Goal: Task Accomplishment & Management: Manage account settings

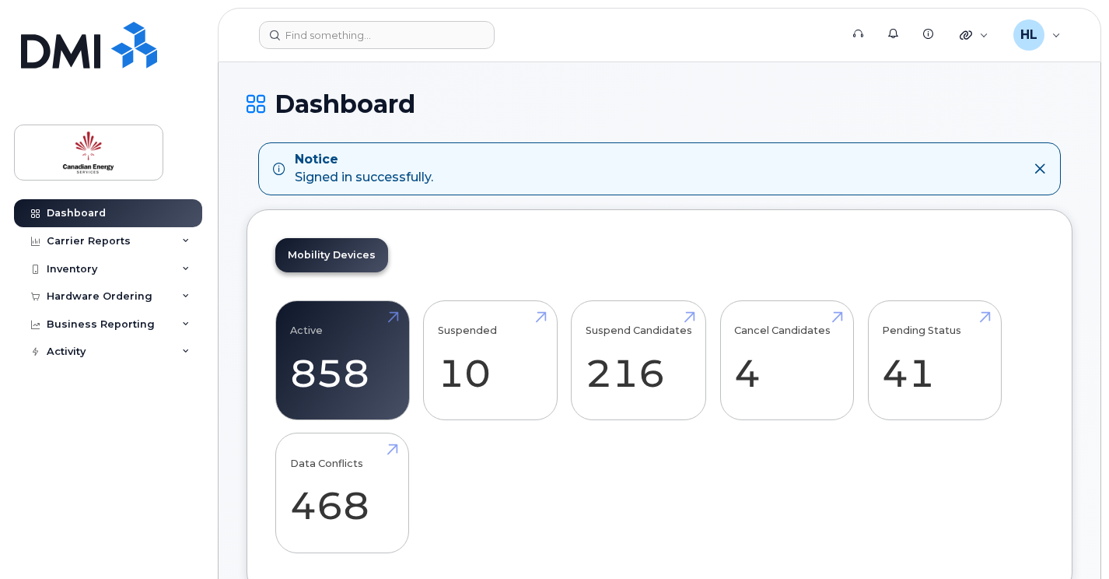
click at [383, 51] on header "Support Alerts Knowledge Base Quicklinks Suspend / Cancel Device Change SIM Car…" at bounding box center [659, 35] width 883 height 54
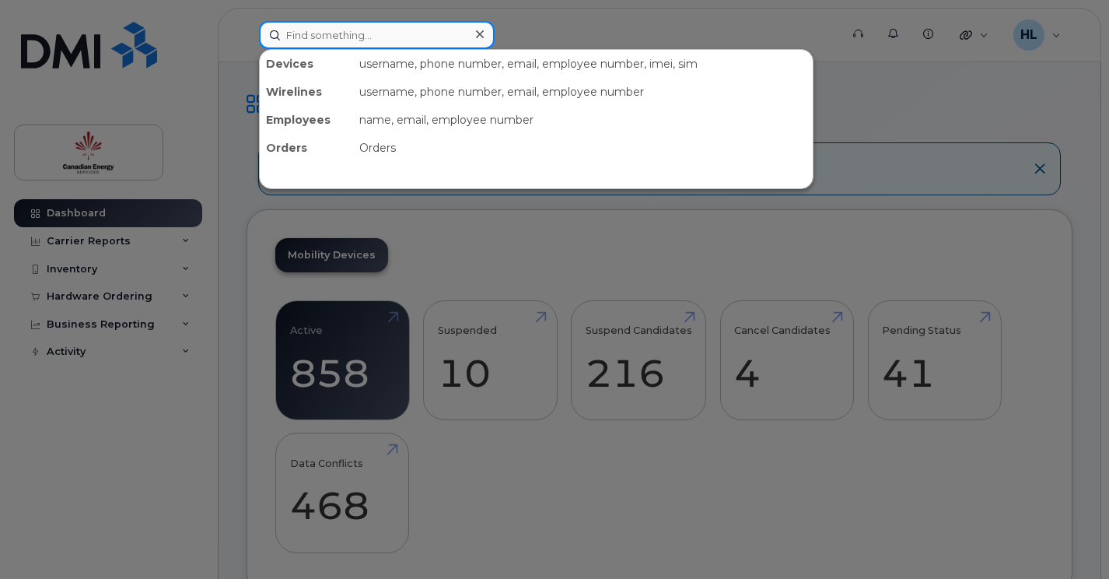
click at [361, 41] on input at bounding box center [377, 35] width 236 height 28
type input "firth"
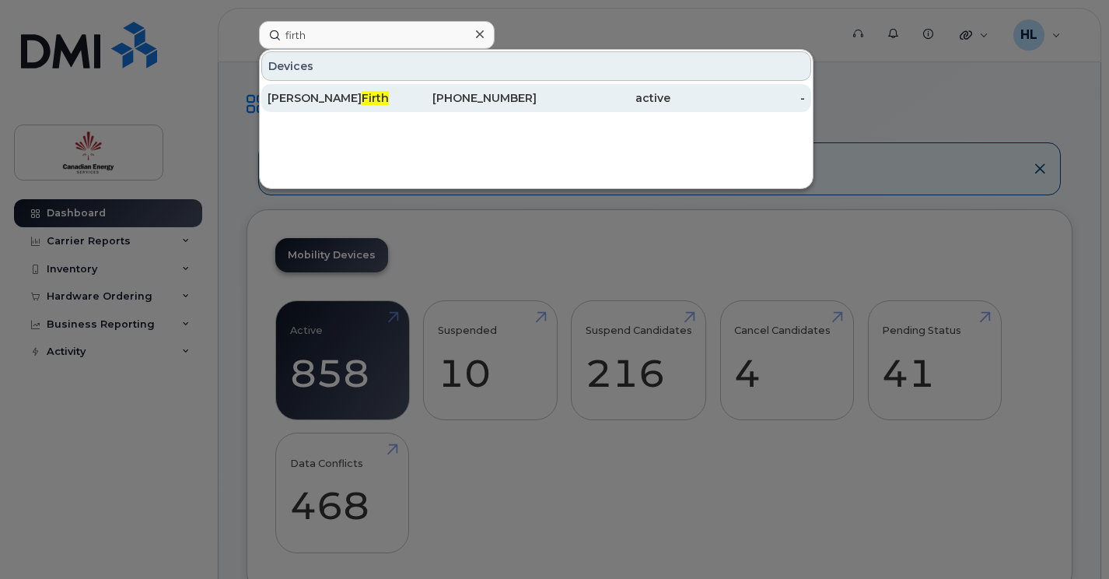
click at [609, 96] on div "active" at bounding box center [604, 98] width 135 height 16
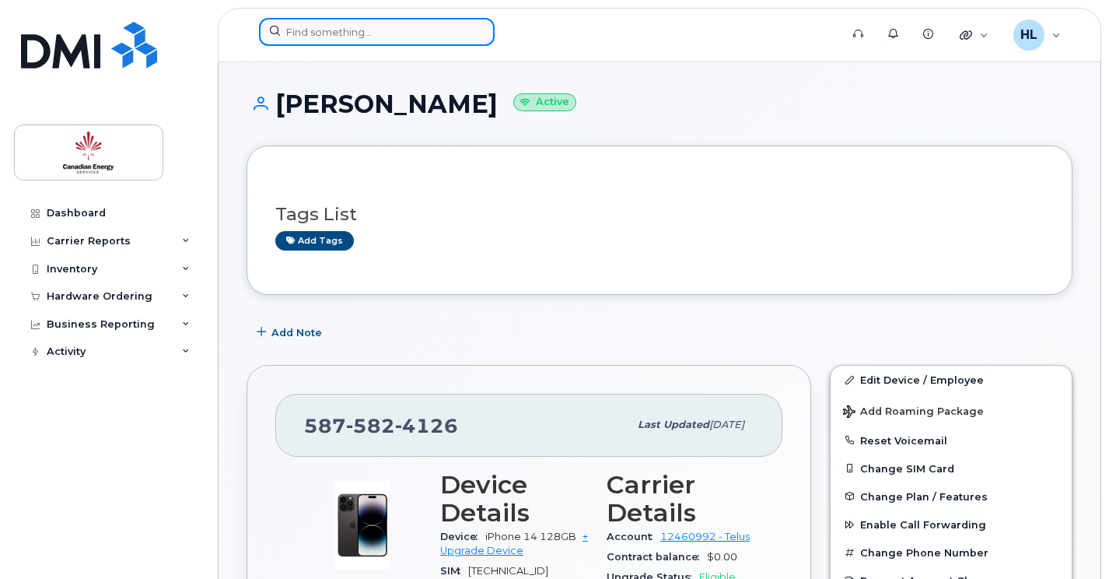
click at [355, 43] on input at bounding box center [377, 32] width 236 height 28
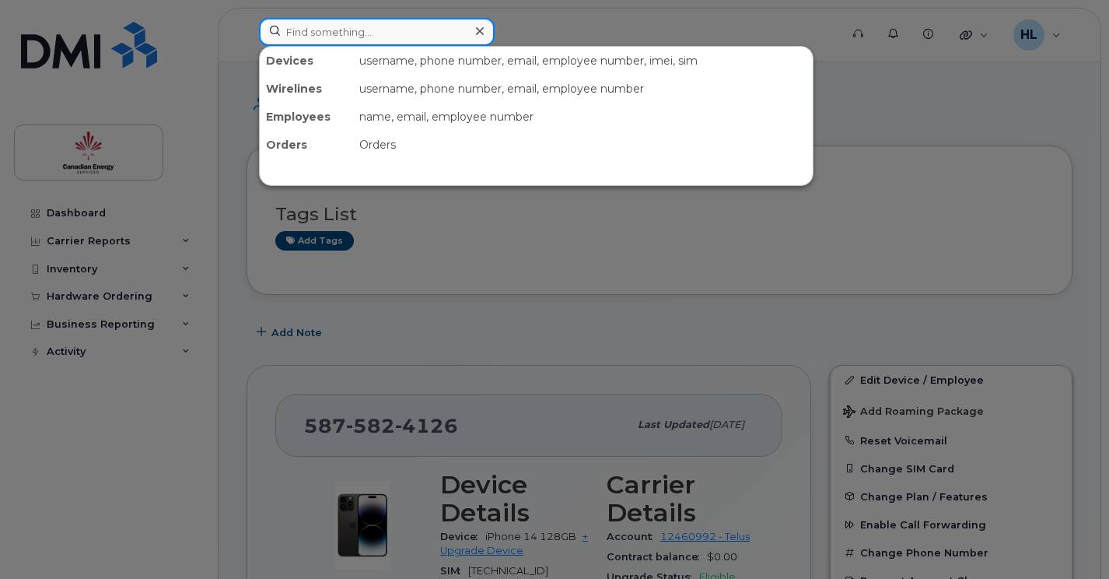
paste input "(587) 229-8283"
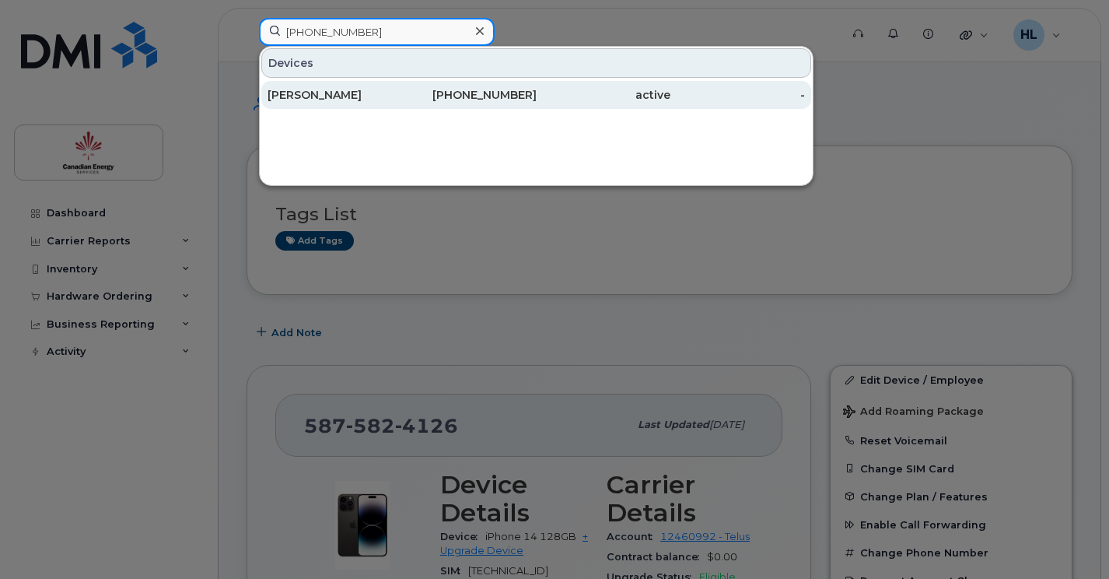
type input "(587) 229-8283"
click at [408, 100] on div "587-229-8283" at bounding box center [469, 95] width 135 height 16
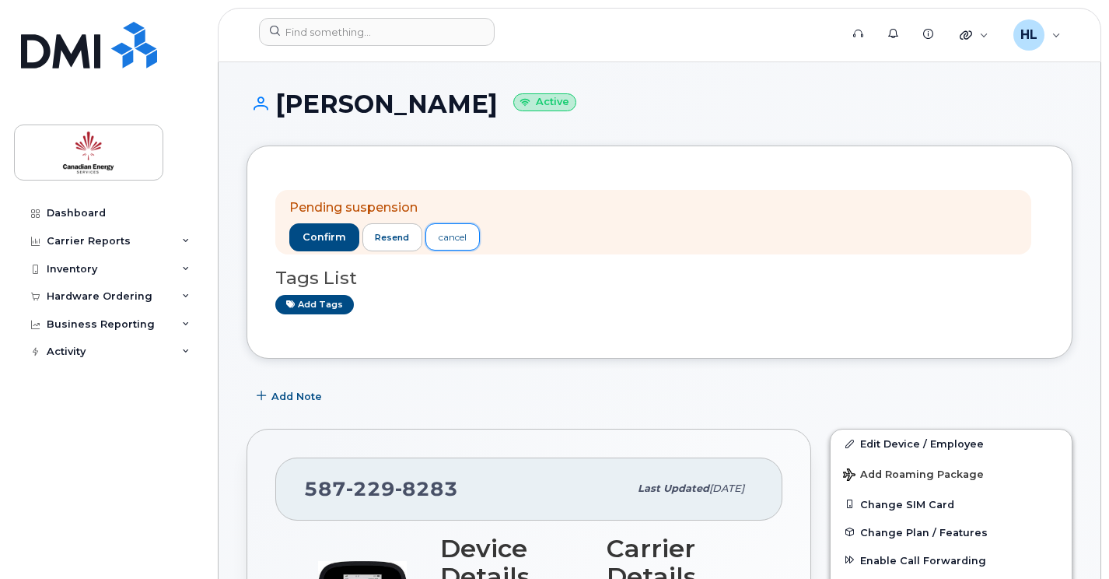
click at [472, 236] on link "cancel" at bounding box center [452, 236] width 54 height 27
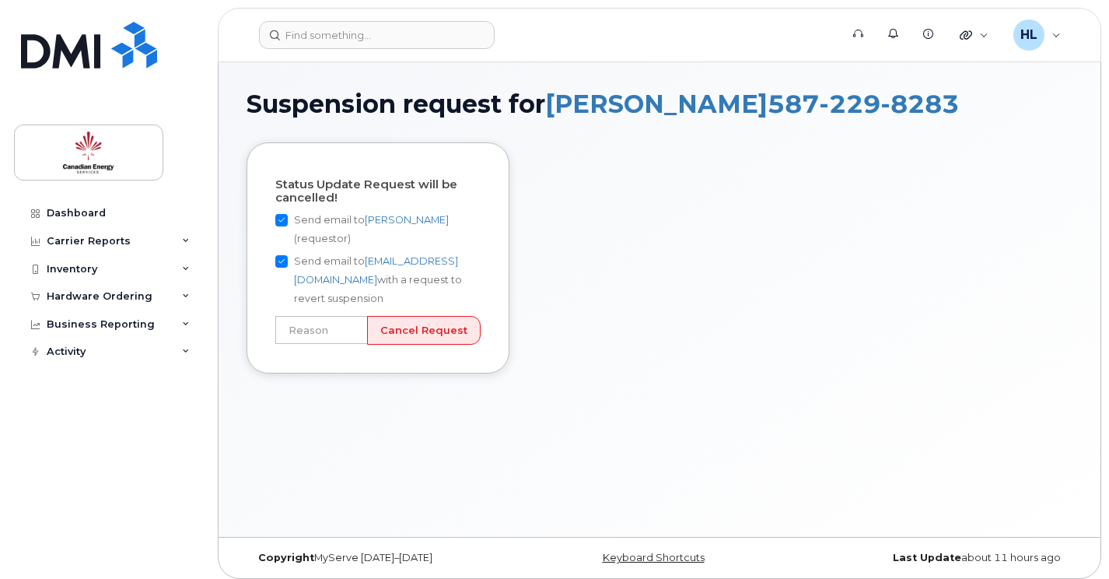
click at [281, 214] on input "Send email to Oleg Rakhmanov (requestor)" at bounding box center [281, 220] width 12 height 12
checkbox input "false"
click at [327, 328] on input "text" at bounding box center [321, 330] width 93 height 28
type input "User still using device"
click at [441, 326] on input "Cancel Request" at bounding box center [424, 330] width 114 height 29
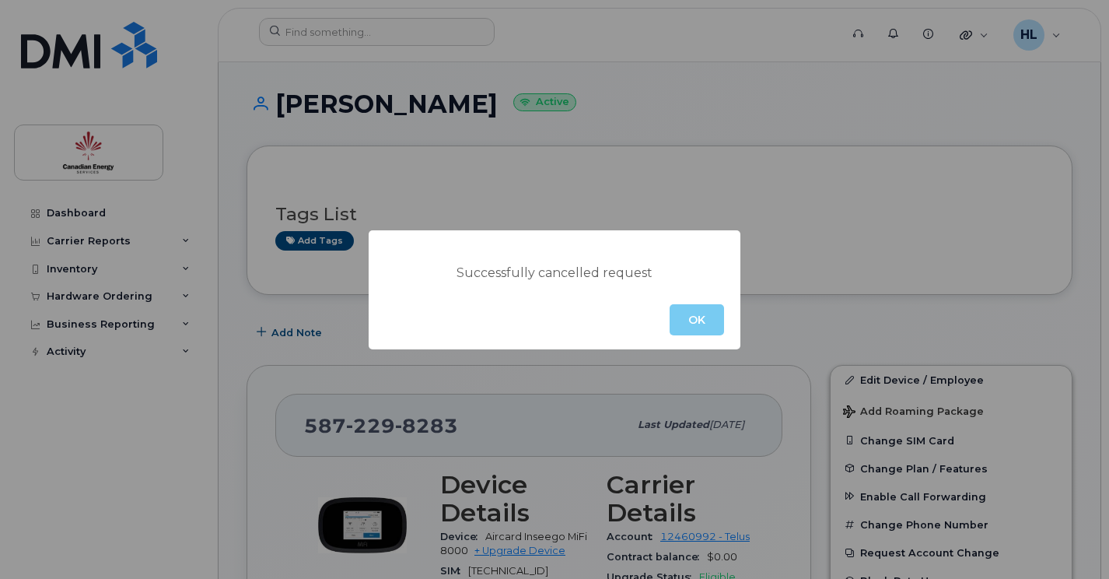
click at [698, 329] on button "OK" at bounding box center [697, 319] width 54 height 31
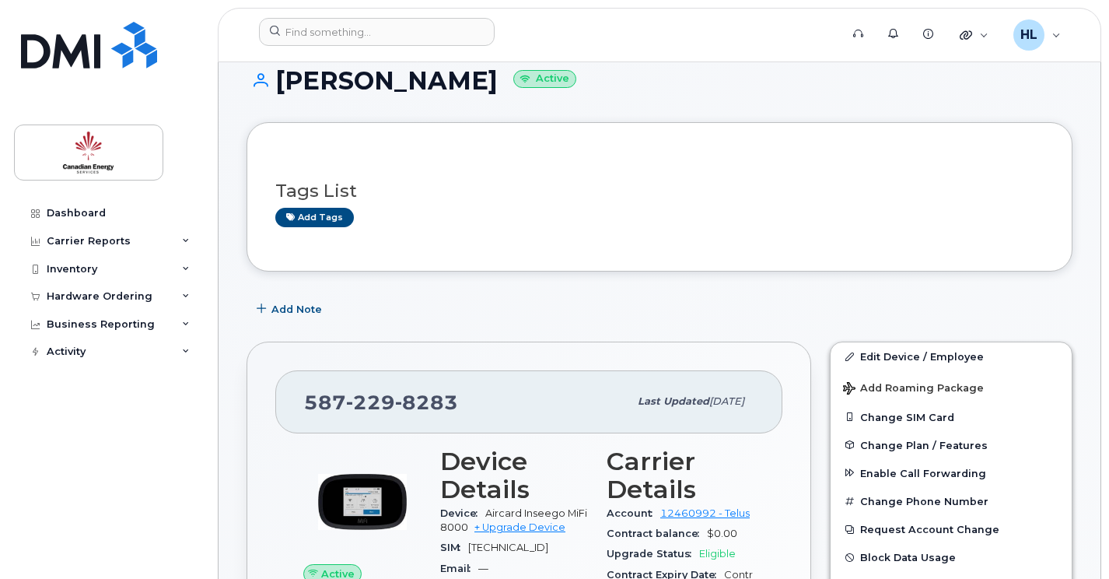
scroll to position [23, 0]
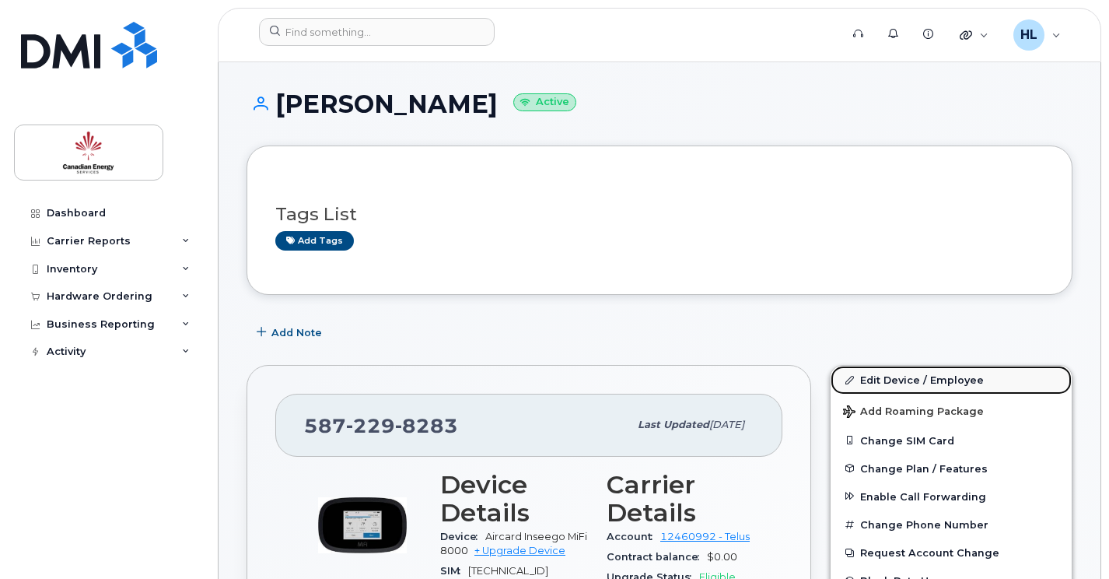
click at [924, 382] on link "Edit Device / Employee" at bounding box center [951, 380] width 241 height 28
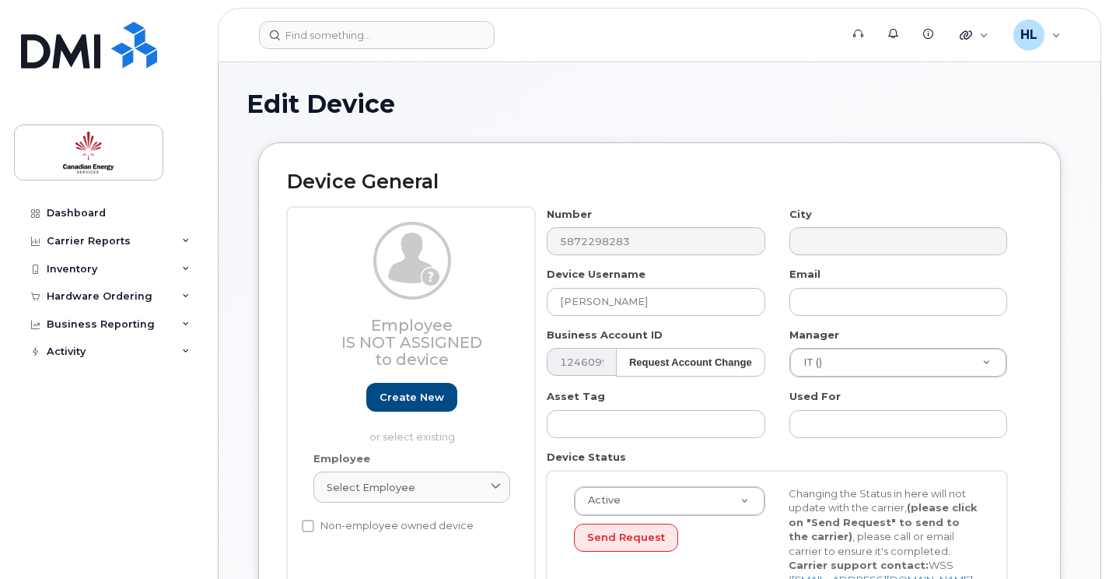
select select "9282"
select select "9440"
select select "9489"
click at [499, 317] on div "Employee Is not assigned to device Create new or select existing Employee Selec…" at bounding box center [659, 418] width 745 height 422
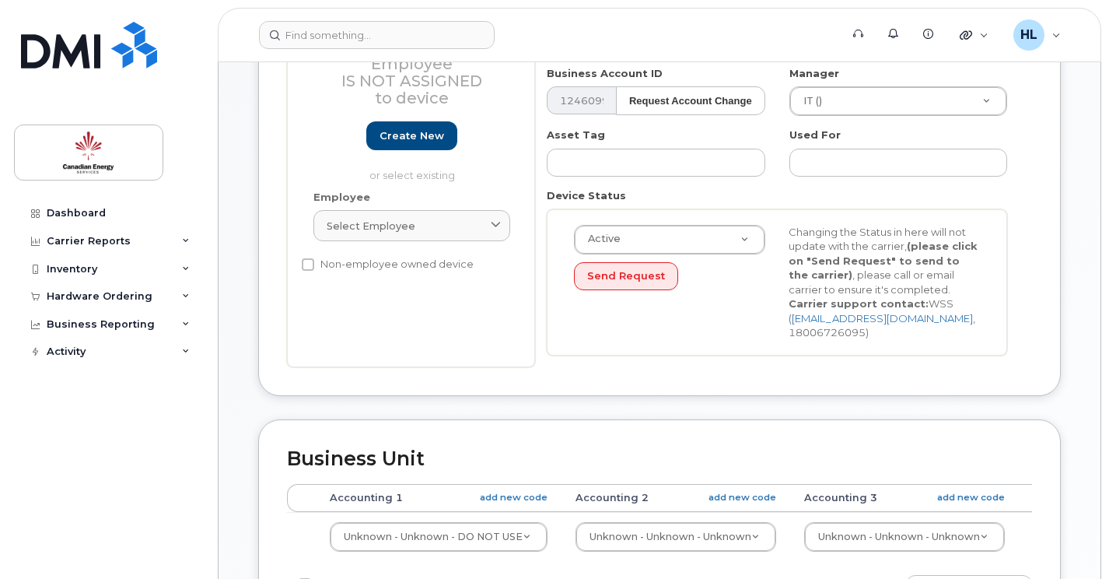
click at [429, 224] on div "Select employee" at bounding box center [412, 226] width 170 height 15
click at [453, 254] on input "BRAD" at bounding box center [412, 263] width 177 height 25
type input "BRAD"
click at [538, 205] on div "Device Status Active Active Suspended Cancelled Send Request Changing the Statu…" at bounding box center [777, 271] width 485 height 167
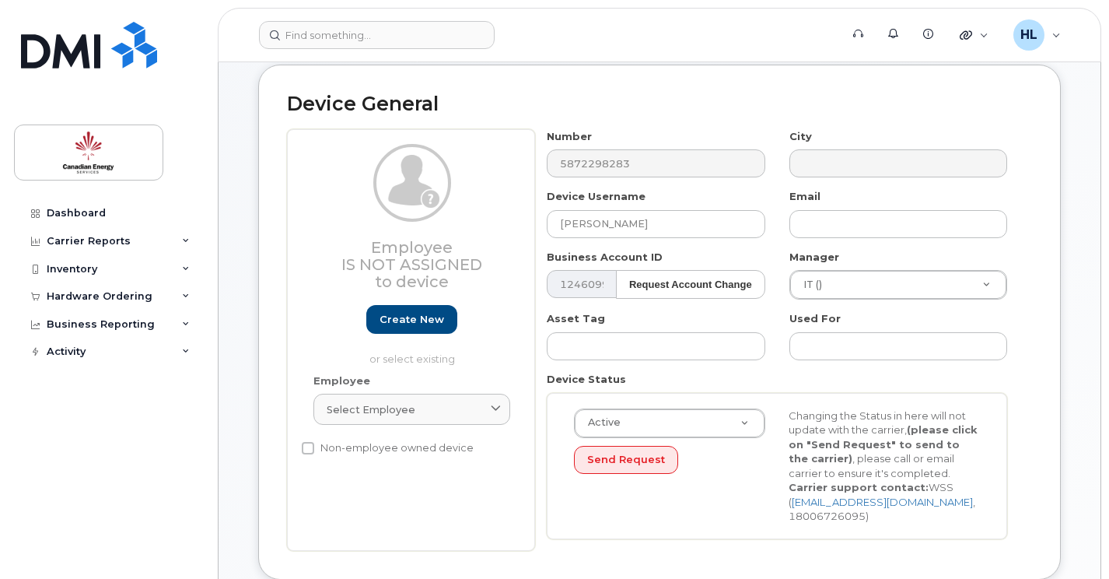
scroll to position [0, 0]
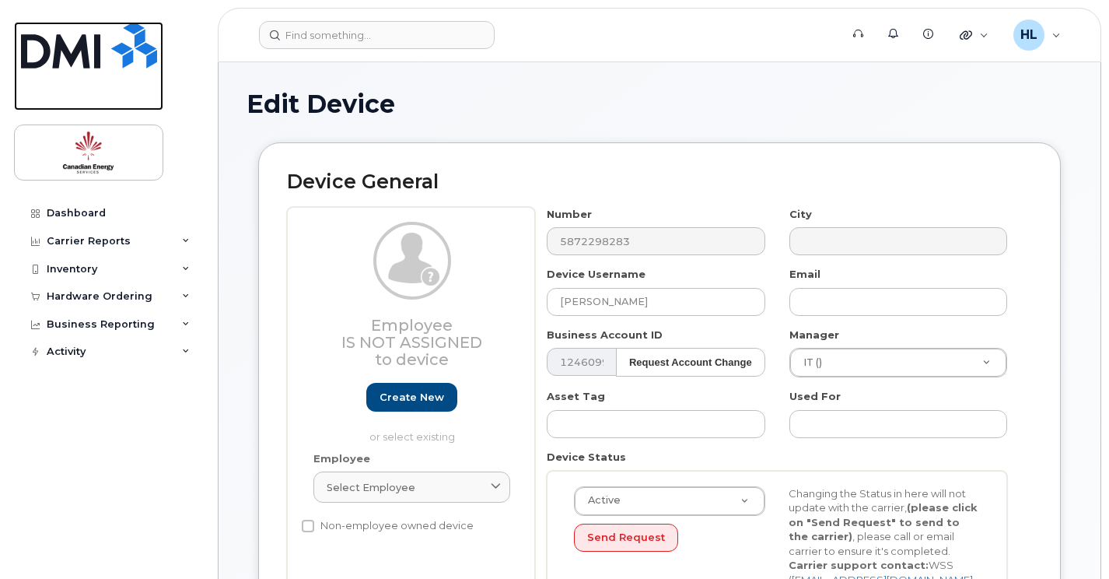
click at [116, 58] on img at bounding box center [89, 45] width 136 height 47
